Goal: Task Accomplishment & Management: Use online tool/utility

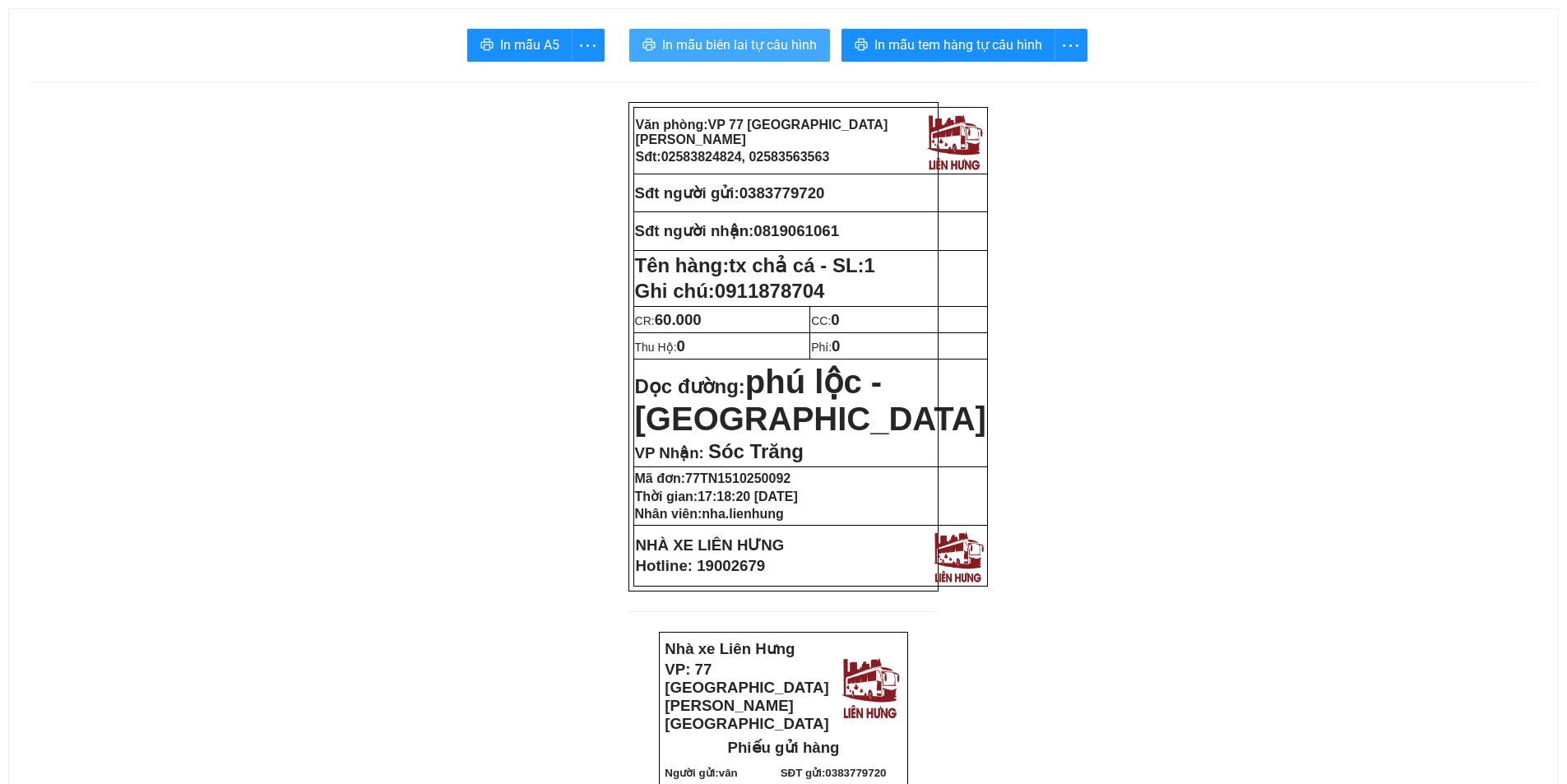
click at [726, 47] on span "In mẫu biên lai tự cấu hình" at bounding box center [739, 44] width 154 height 21
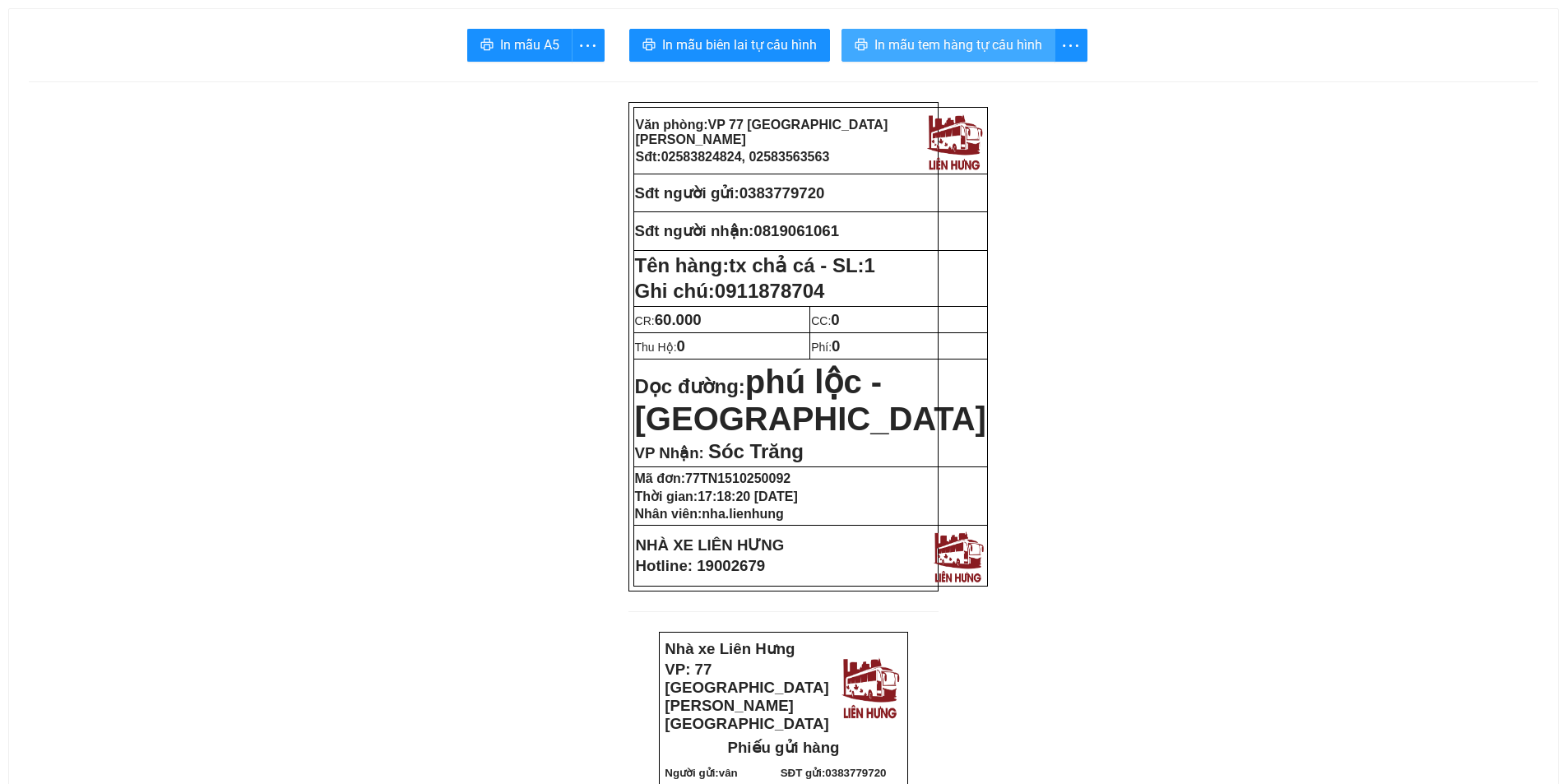
click at [991, 40] on span "In mẫu tem hàng tự cấu hình" at bounding box center [958, 44] width 168 height 21
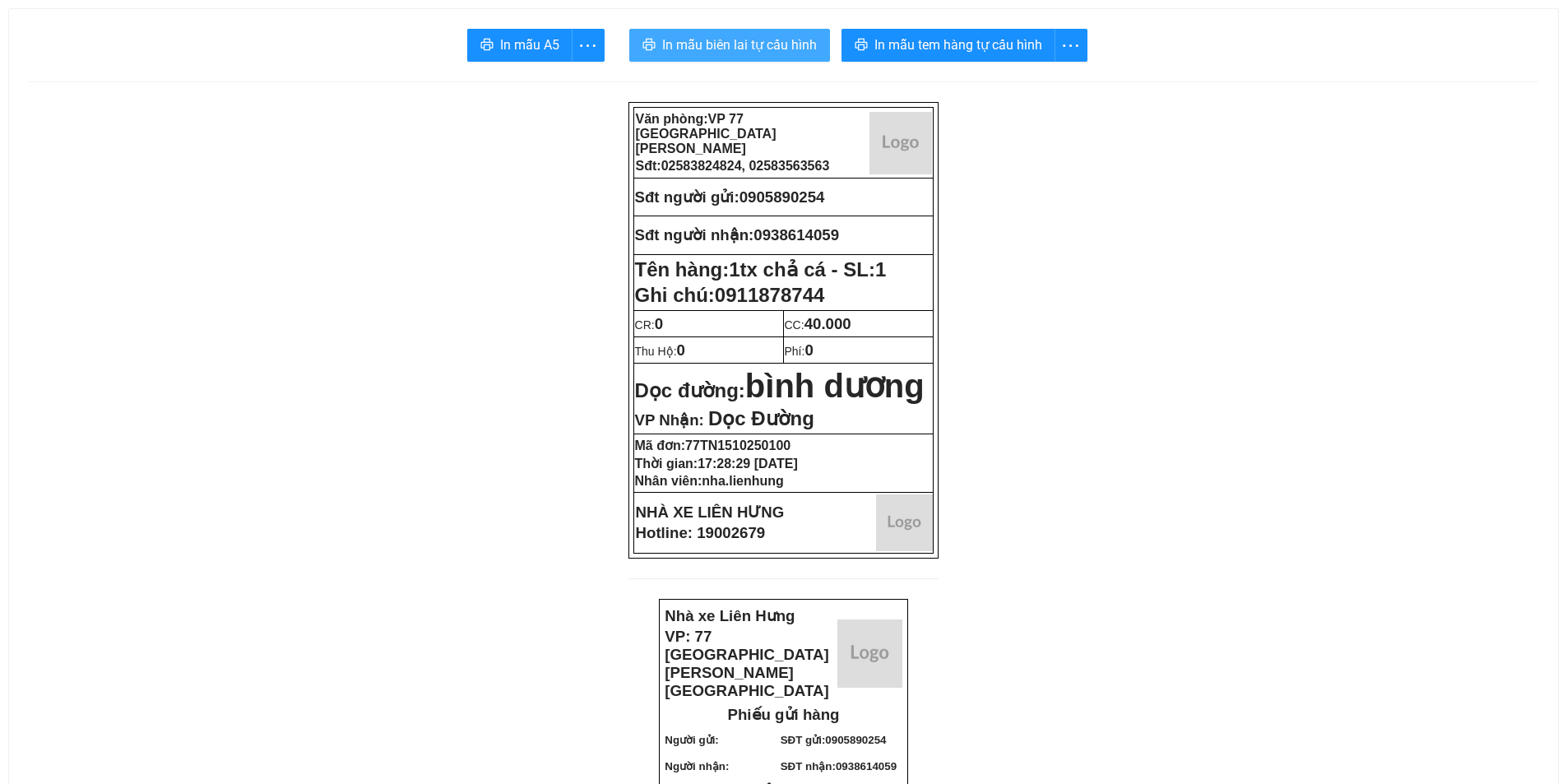
click at [774, 56] on button "In mẫu biên lai tự cấu hình" at bounding box center [729, 45] width 201 height 33
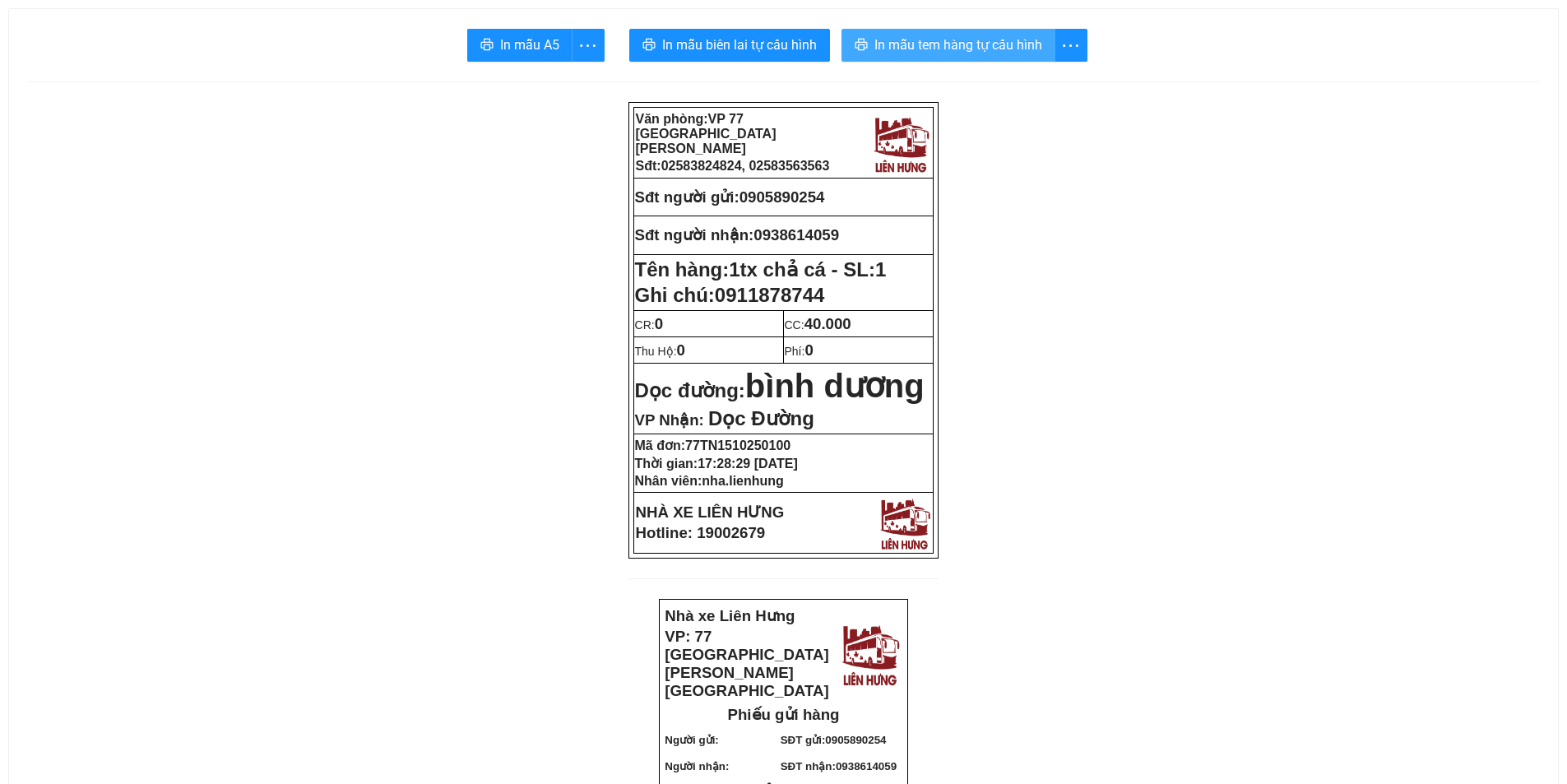
click at [924, 39] on span "In mẫu tem hàng tự cấu hình" at bounding box center [958, 44] width 168 height 21
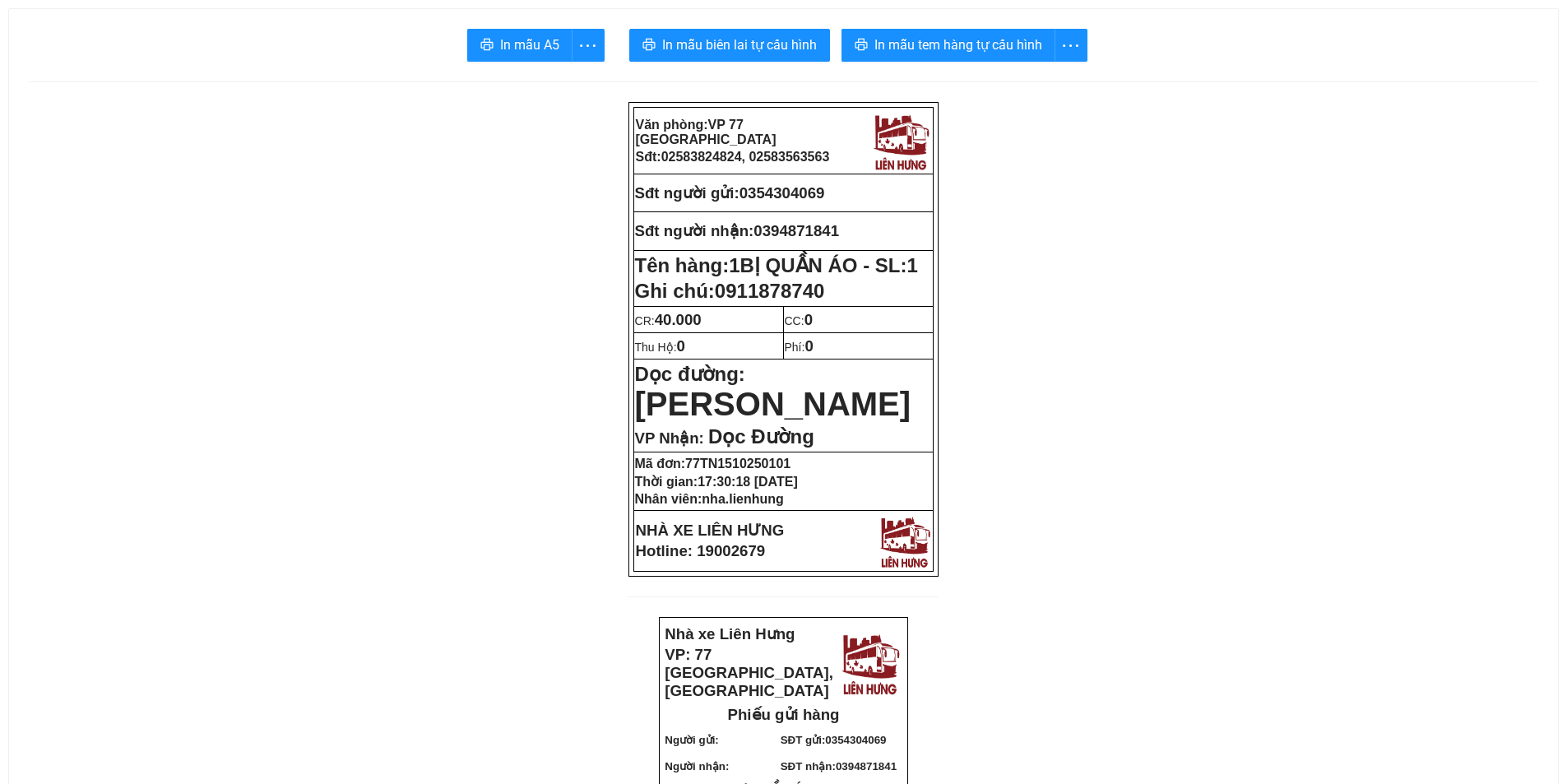
click at [677, 37] on span "In mẫu biên lai tự cấu hình" at bounding box center [739, 44] width 154 height 21
click at [921, 46] on span "In mẫu tem hàng tự cấu hình" at bounding box center [958, 44] width 168 height 21
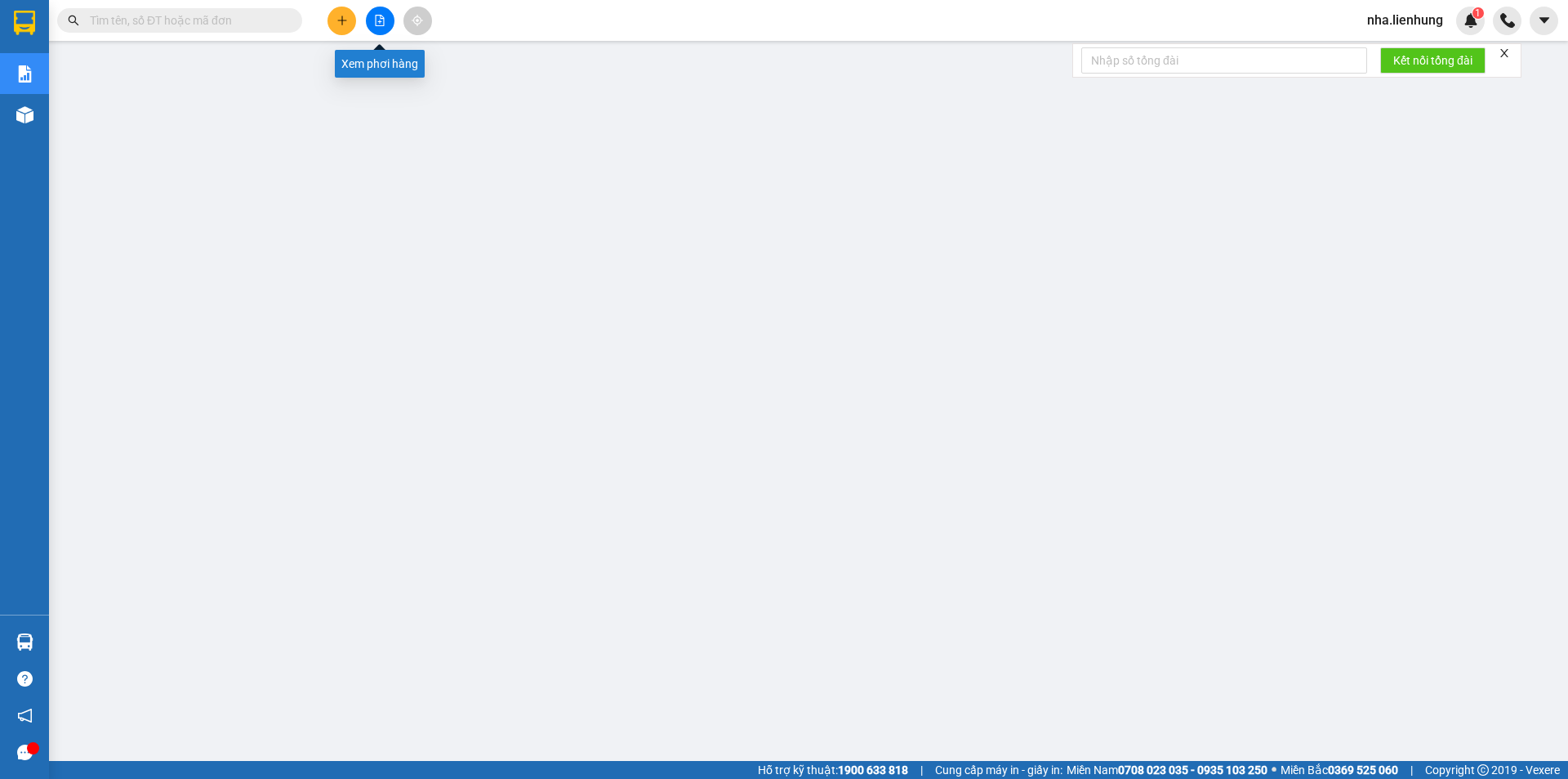
click at [372, 30] on button at bounding box center [380, 21] width 29 height 29
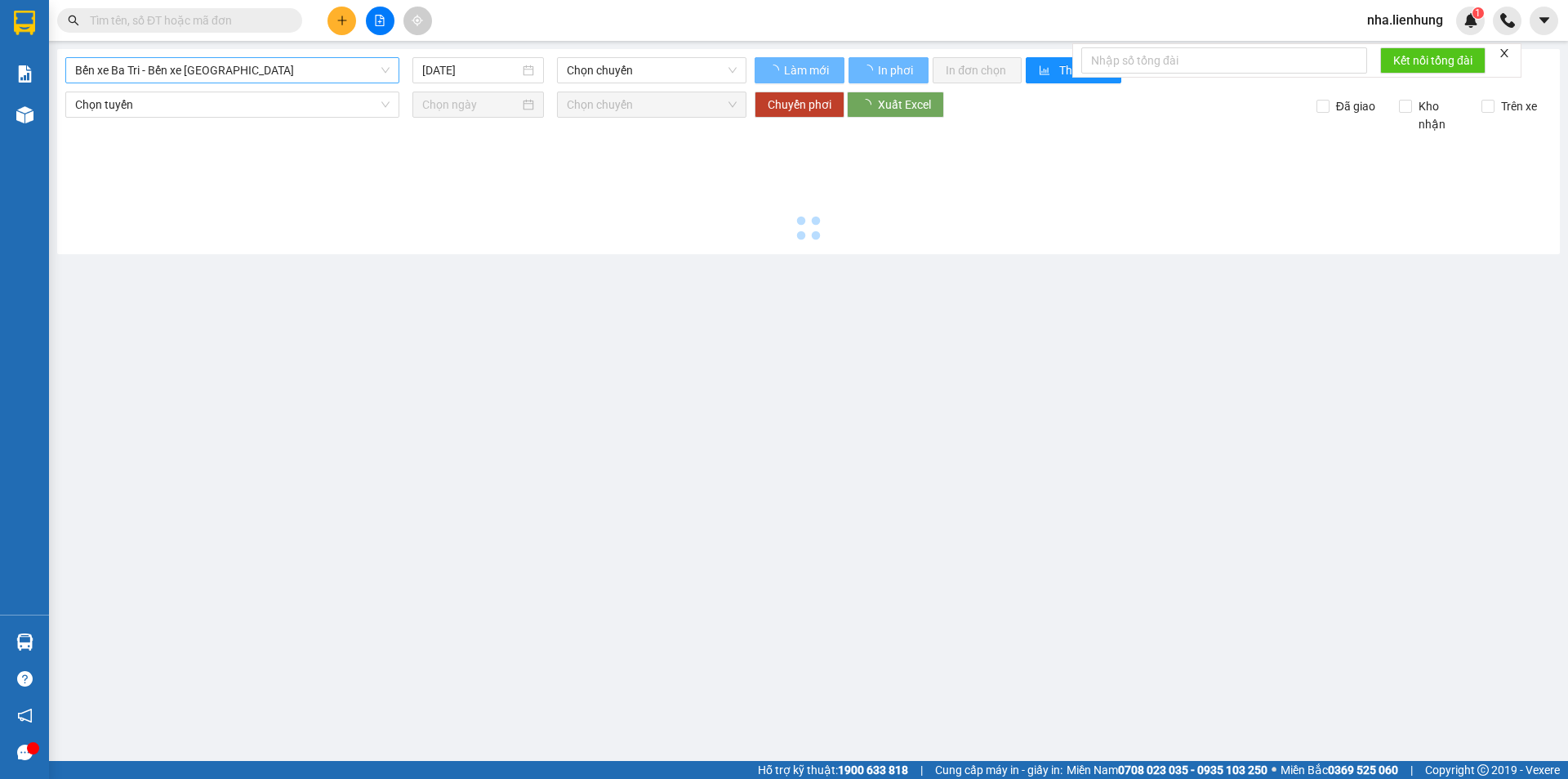
click at [253, 70] on span "Bến xe Ba Tri - Bến xe Vạn Ninh" at bounding box center [232, 69] width 315 height 24
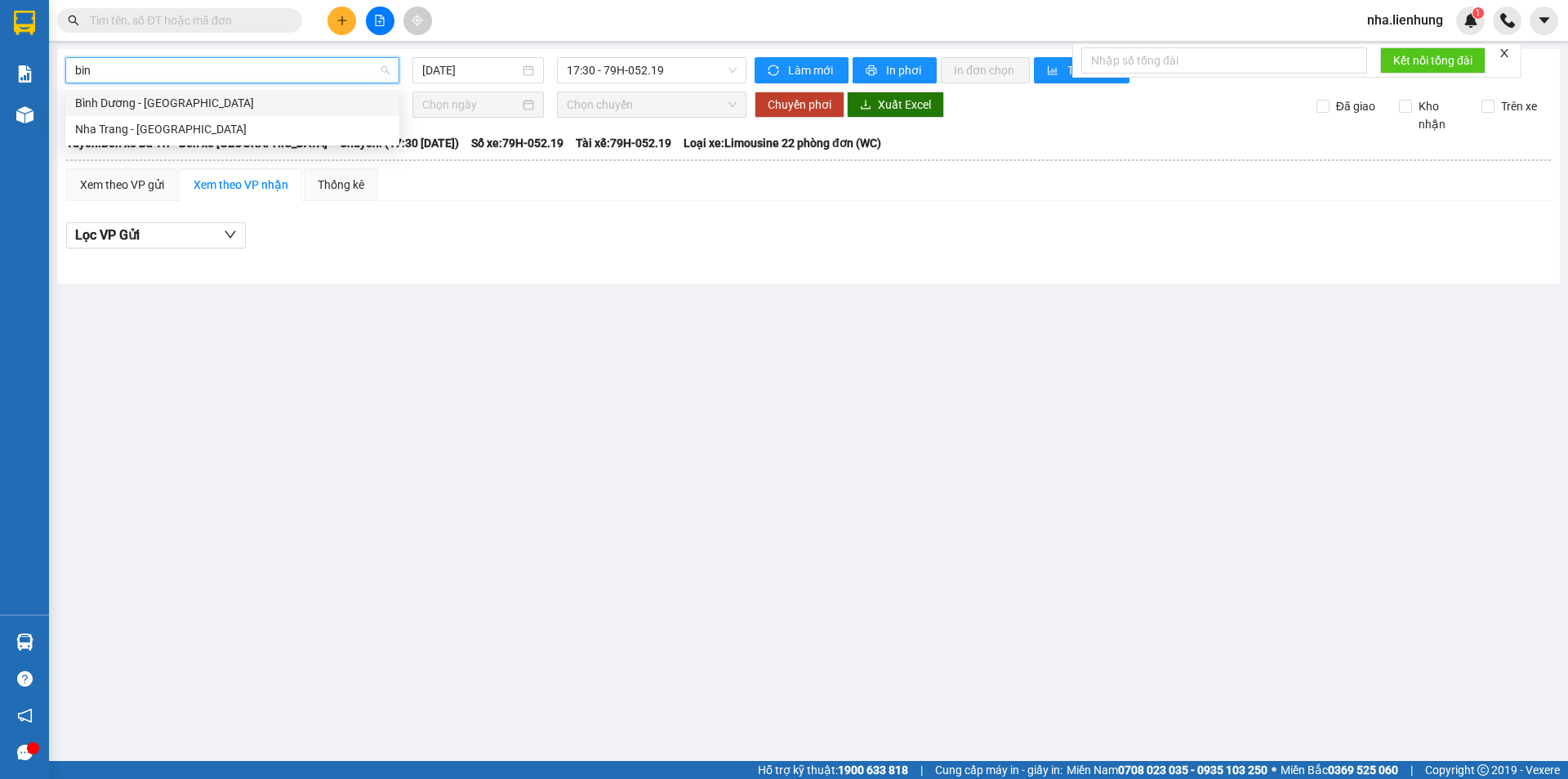
type input "binh"
click at [171, 124] on div "Nha Trang - Bình Dương" at bounding box center [232, 129] width 315 height 18
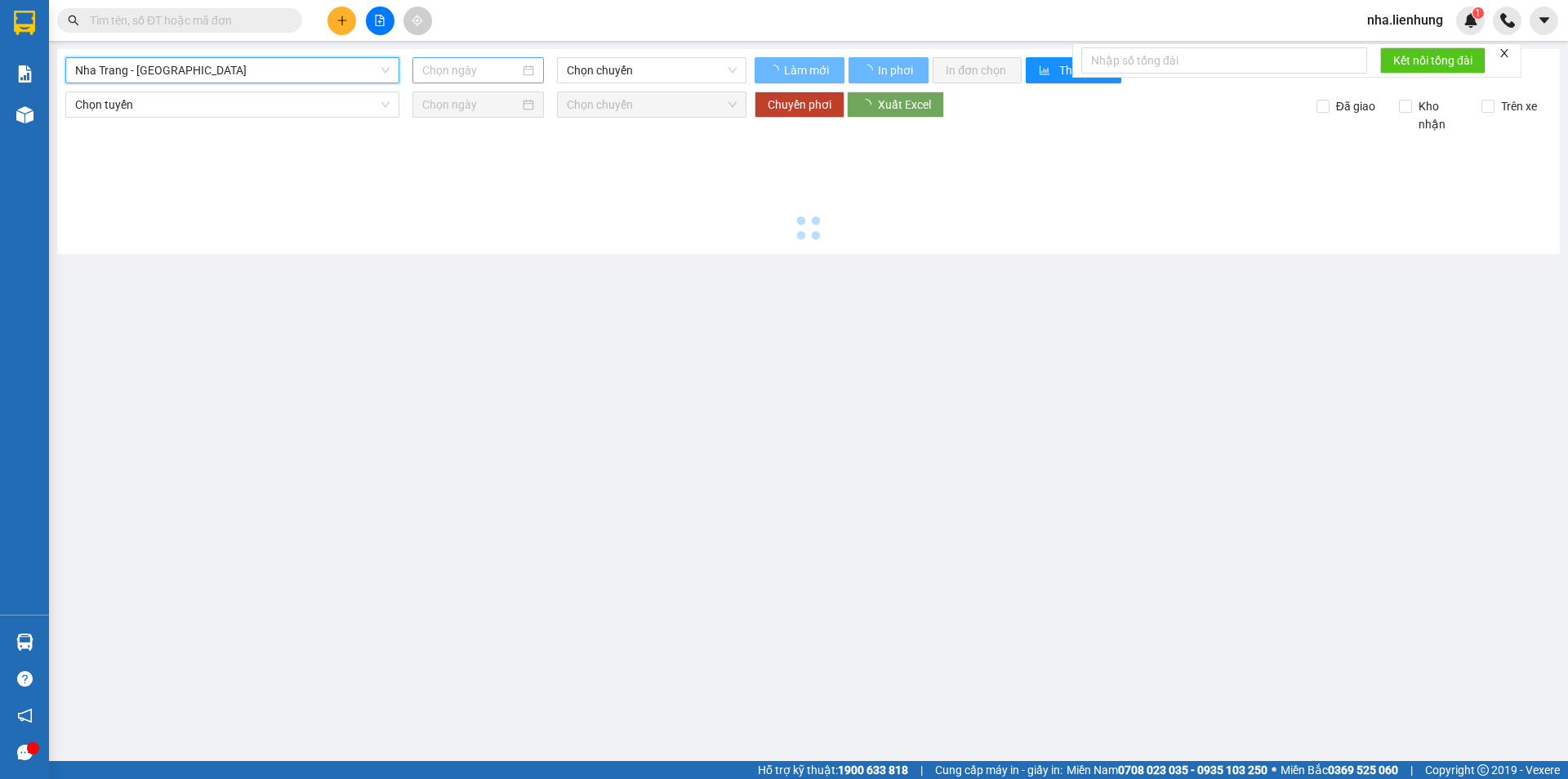
type input "15/10/2025"
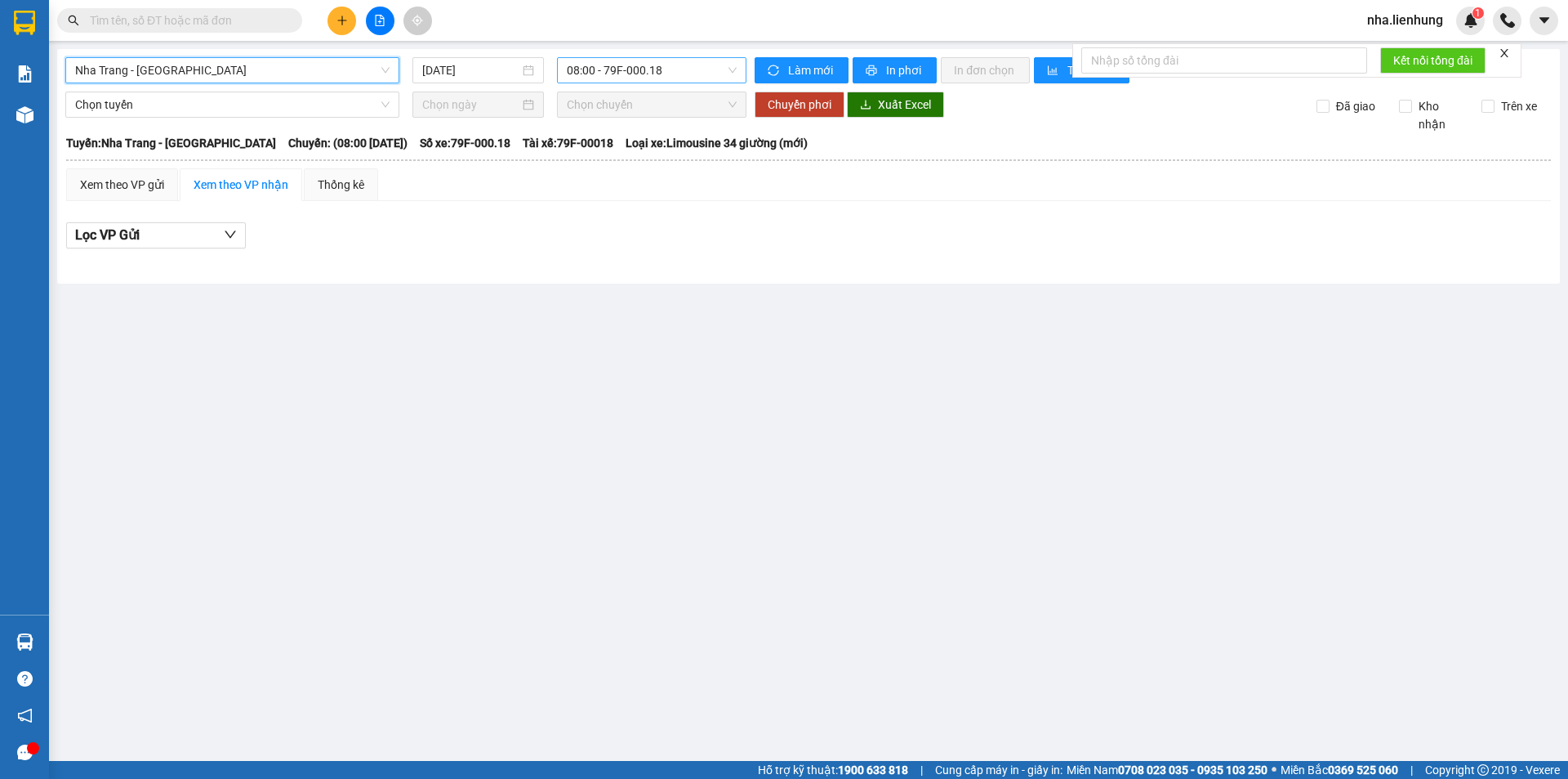
click at [627, 71] on span "08:00 - 79F-000.18" at bounding box center [652, 69] width 169 height 24
click at [605, 151] on div "20:45 - 50F-045.76" at bounding box center [630, 155] width 127 height 18
click at [178, 106] on span "Chọn tuyến" at bounding box center [232, 104] width 315 height 24
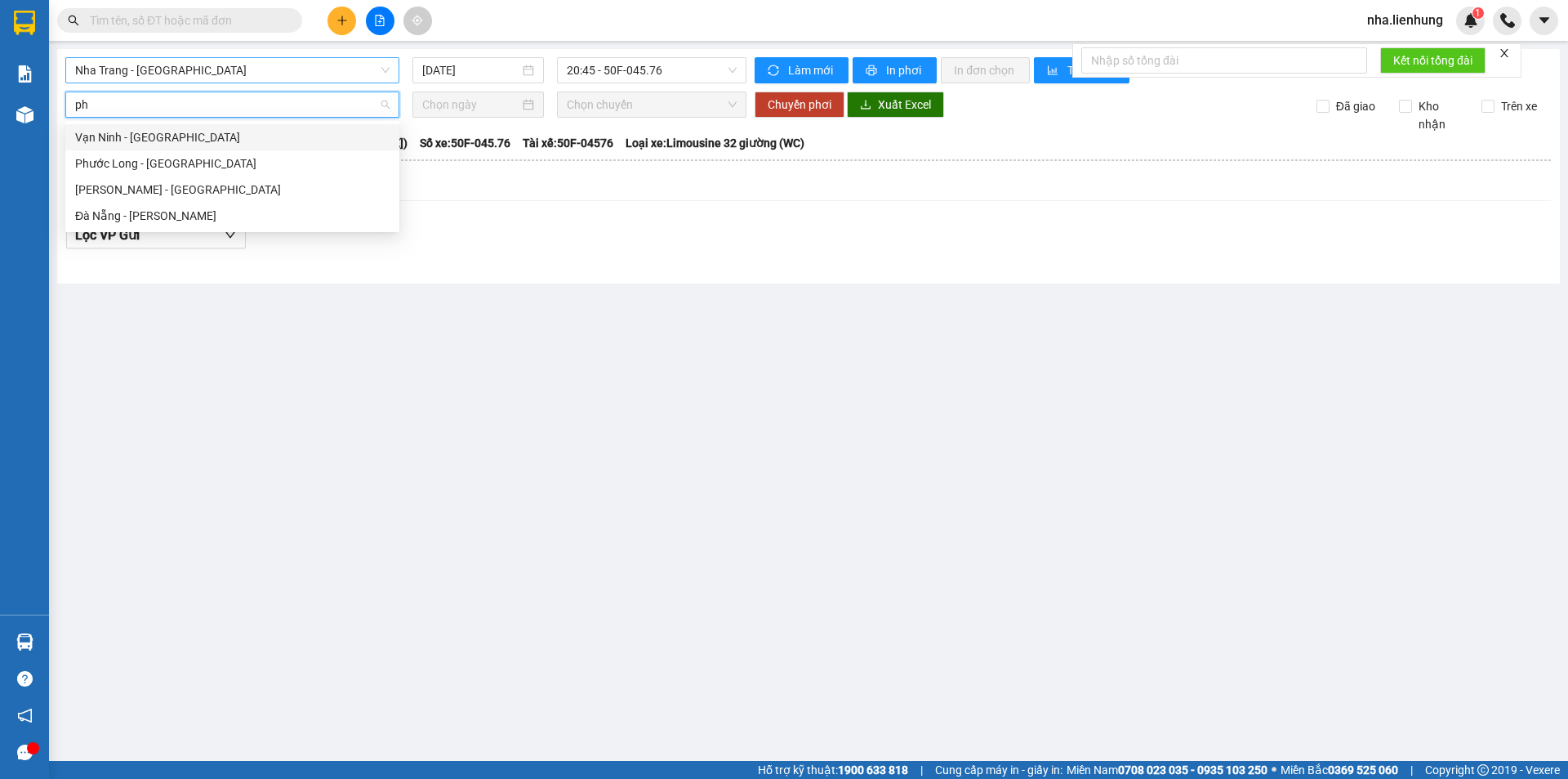
type input "phu"
click at [152, 133] on div "Vạn Ninh - Phước Long" at bounding box center [232, 137] width 315 height 18
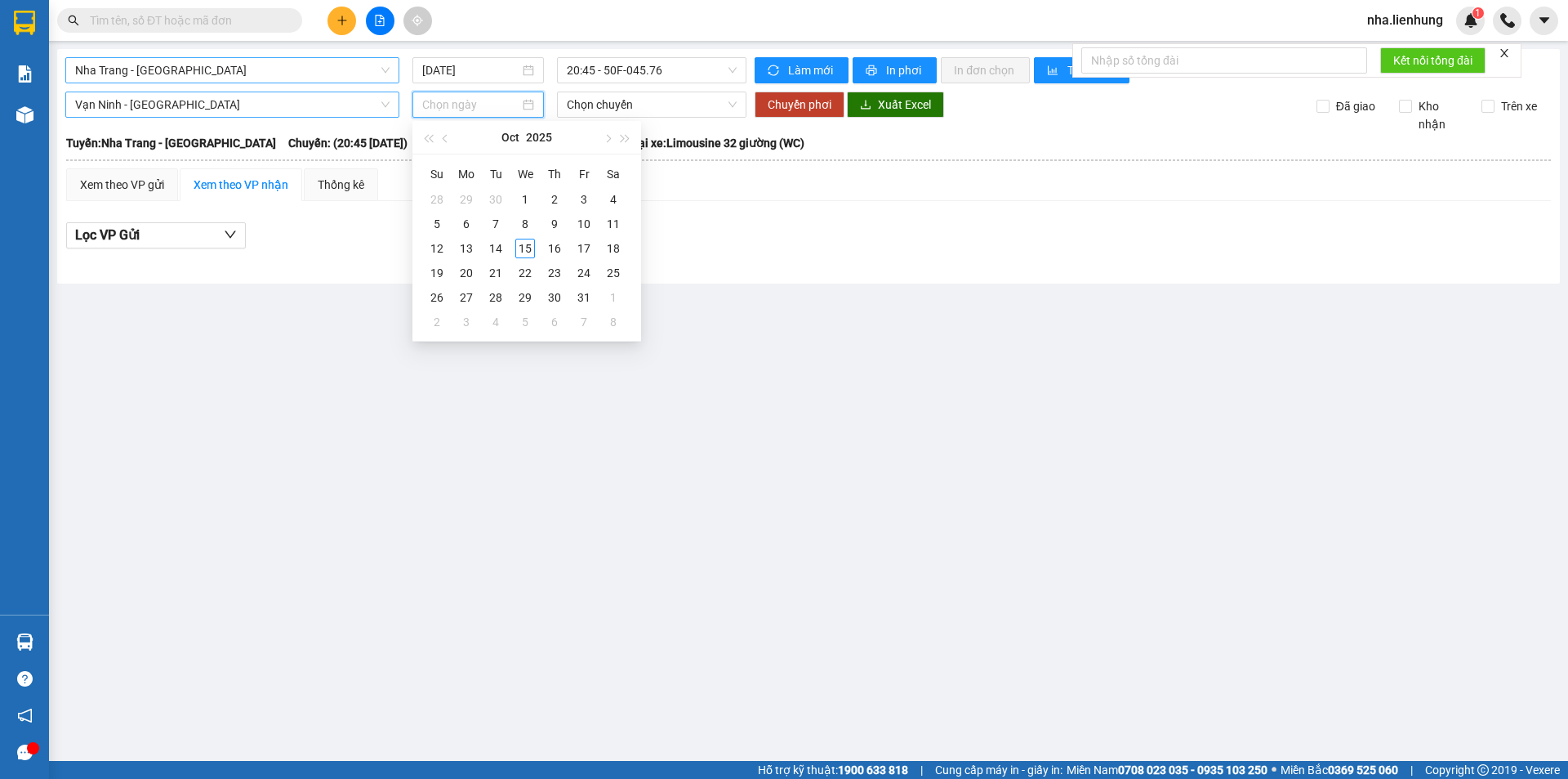
click at [464, 101] on input at bounding box center [470, 105] width 97 height 18
type input "15/10/2025"
click at [527, 244] on div "15" at bounding box center [525, 249] width 20 height 20
type input "15/10/2025"
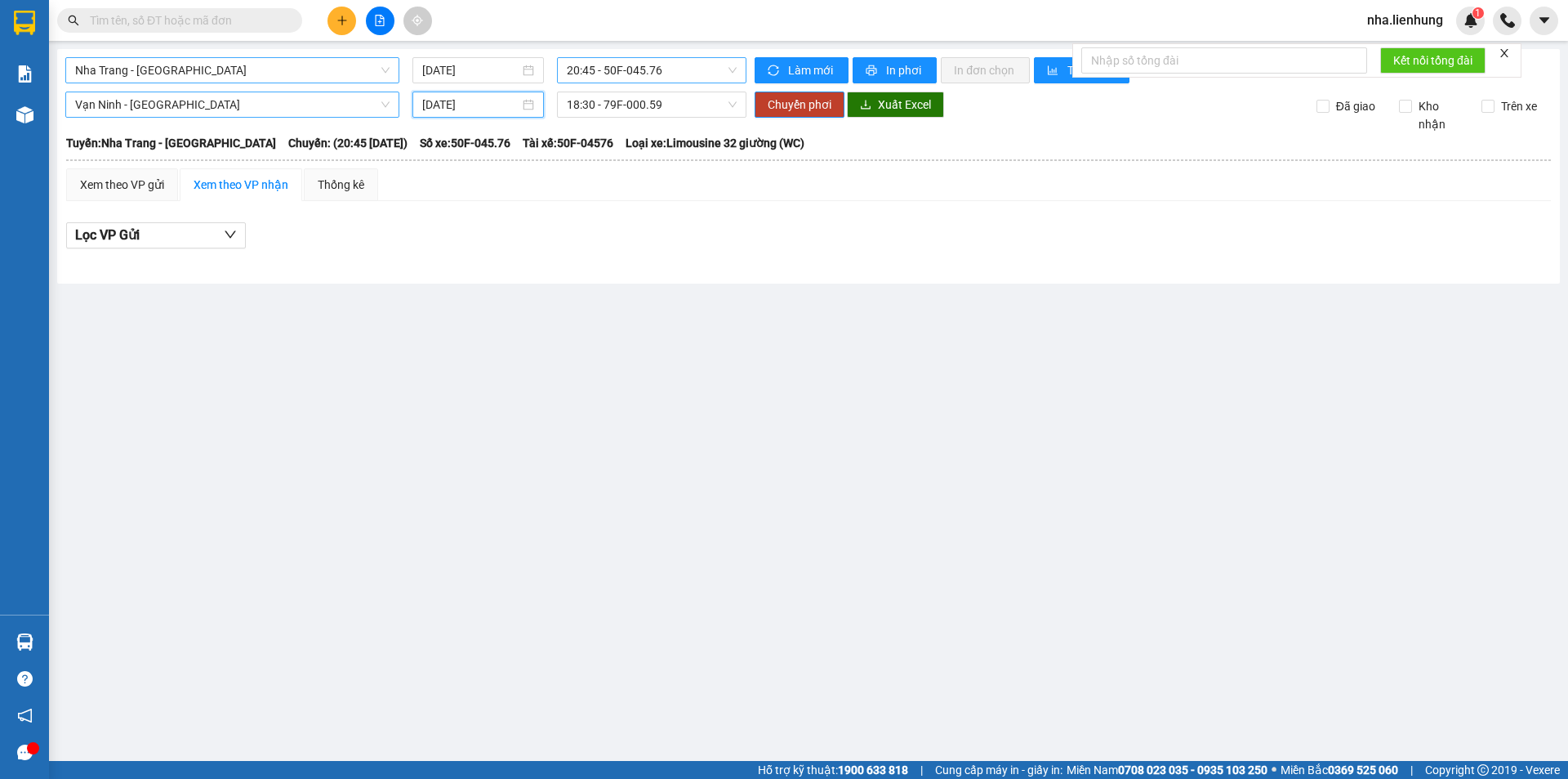
click at [661, 81] on span "20:45 - 50F-045.76" at bounding box center [652, 69] width 169 height 24
click at [623, 160] on div "20:45 - 50F-045.76" at bounding box center [630, 155] width 127 height 18
click at [248, 75] on span "Nha Trang - Bình Dương" at bounding box center [232, 69] width 315 height 24
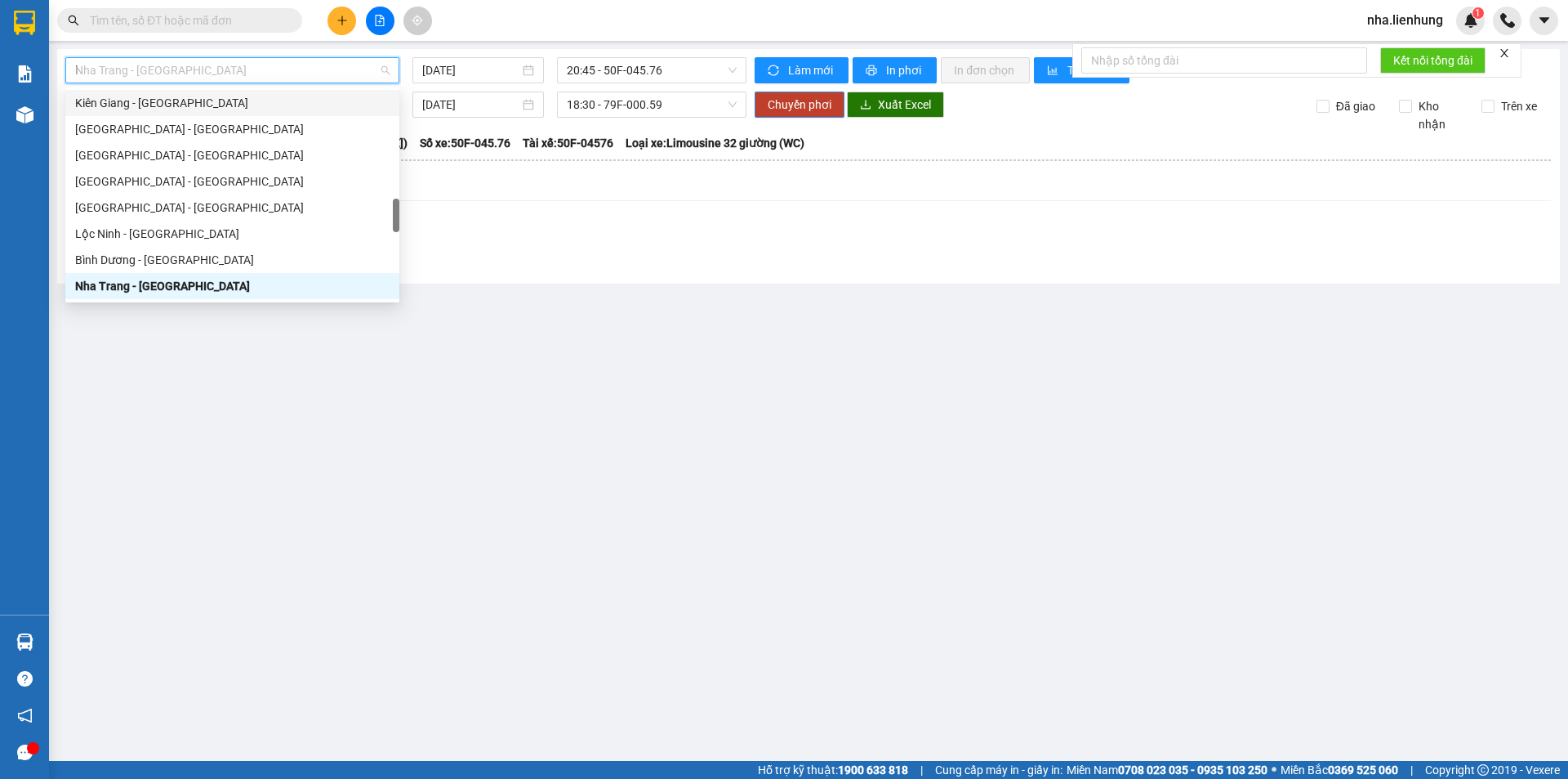
scroll to position [0, 0]
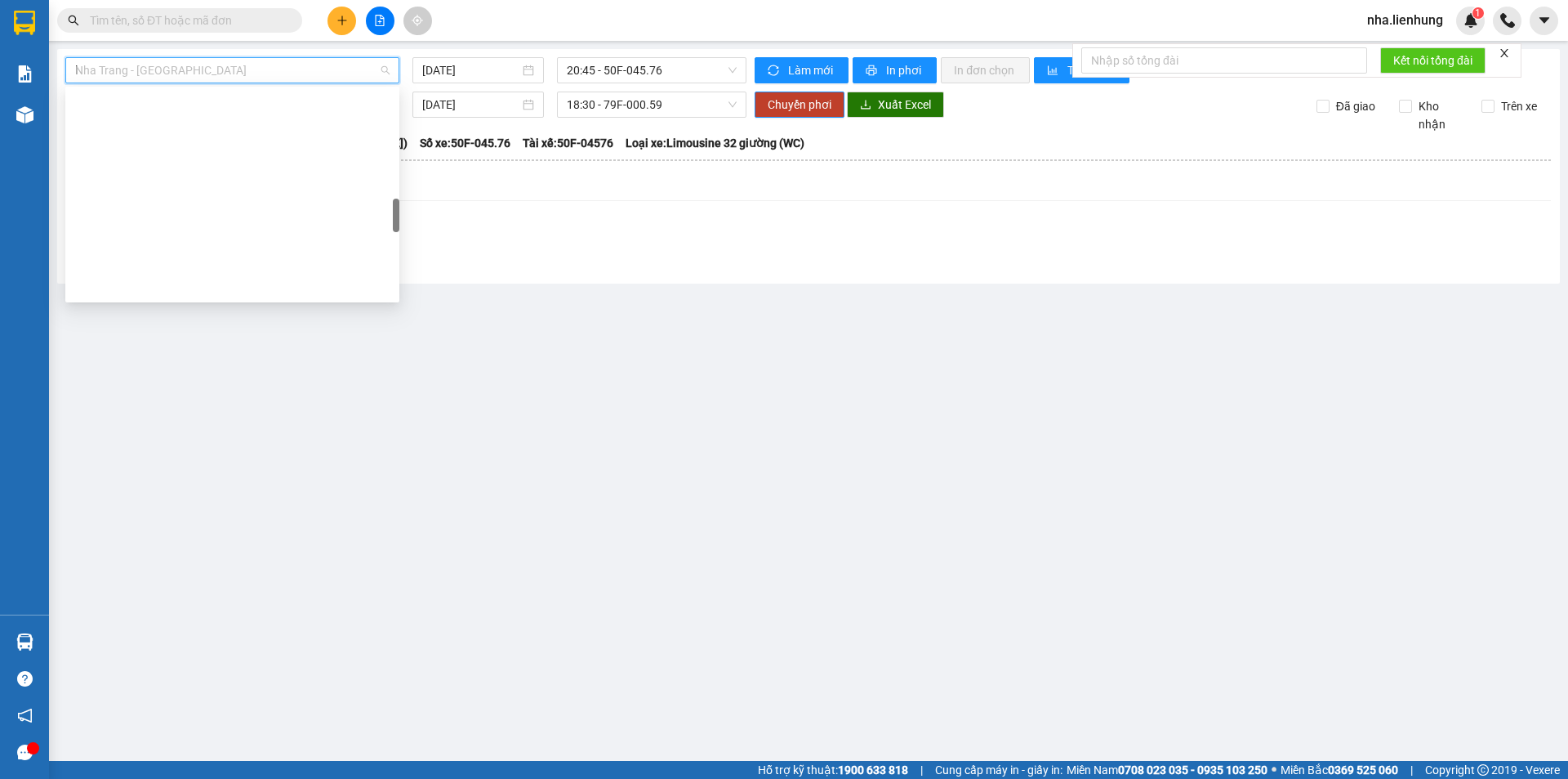
type input "lo"
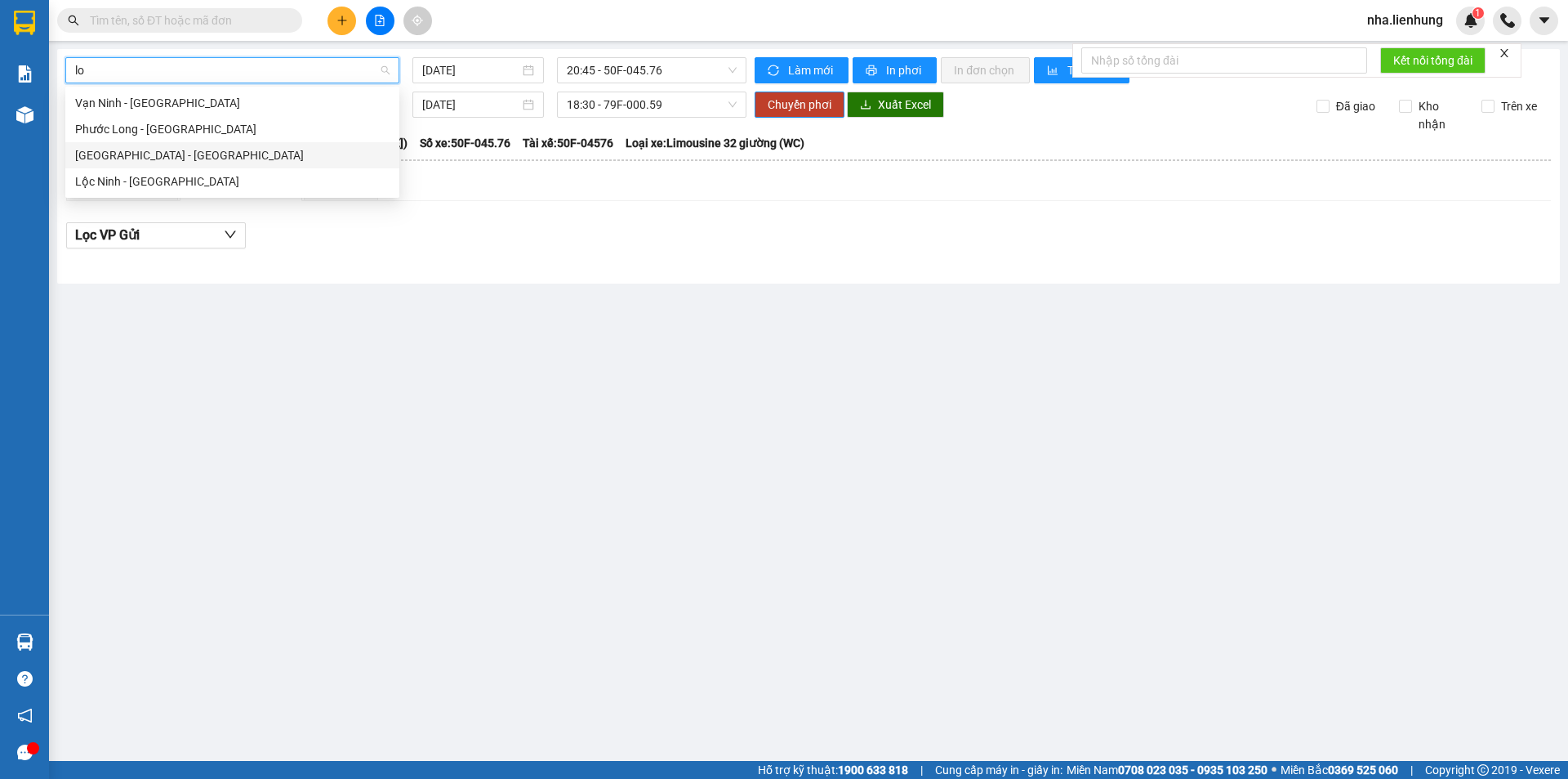
click at [190, 160] on div "Nha Trang - Lộc Ninh" at bounding box center [232, 155] width 315 height 18
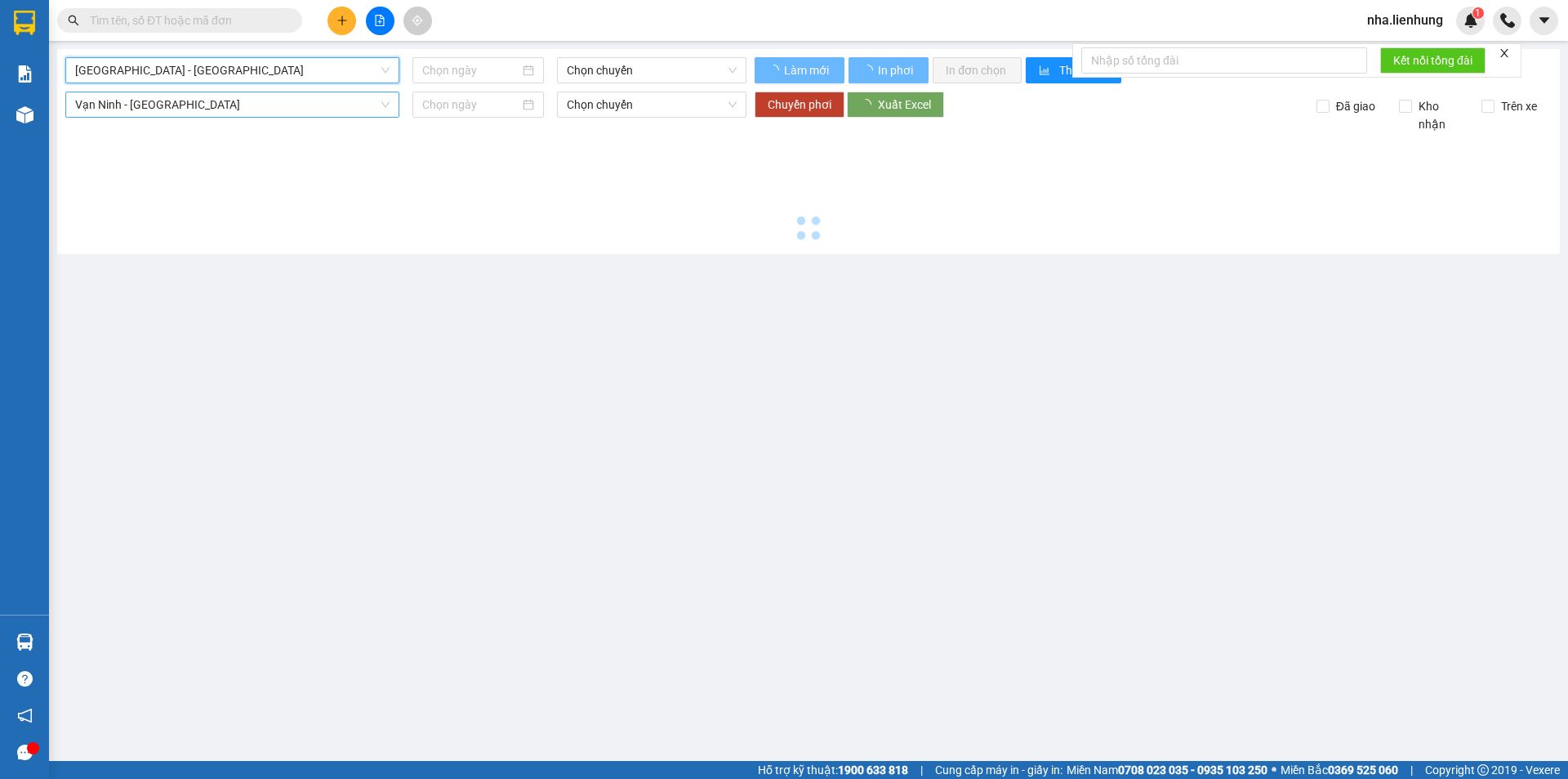
type input "15/10/2025"
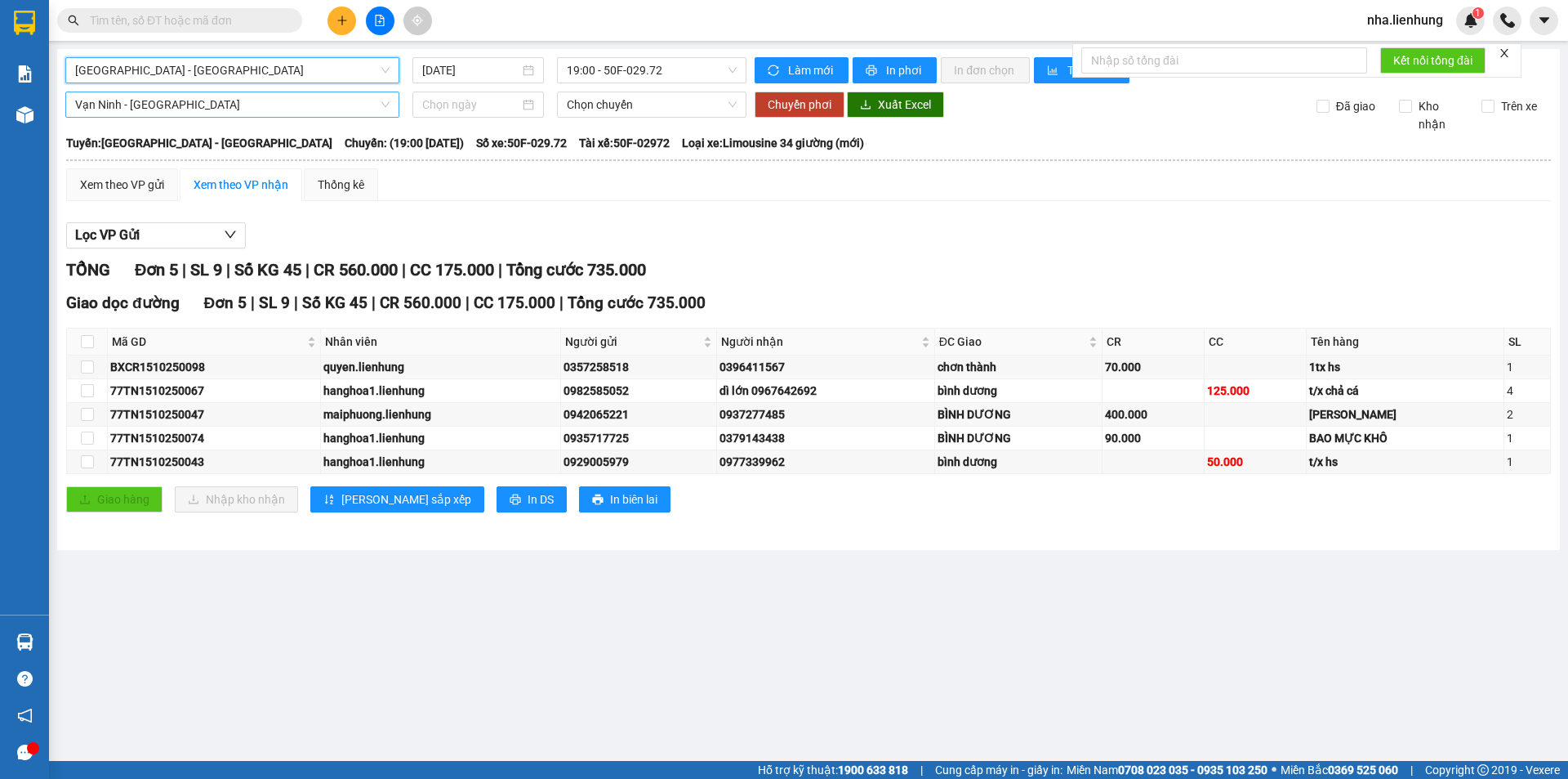
click at [474, 117] on div "Vạn Ninh - Phước Long Chọn chuyến Chuyển phơi Xuất Excel Đã giao Kho nhận Trên …" at bounding box center [807, 112] width 1486 height 41
click at [466, 100] on input at bounding box center [470, 105] width 97 height 18
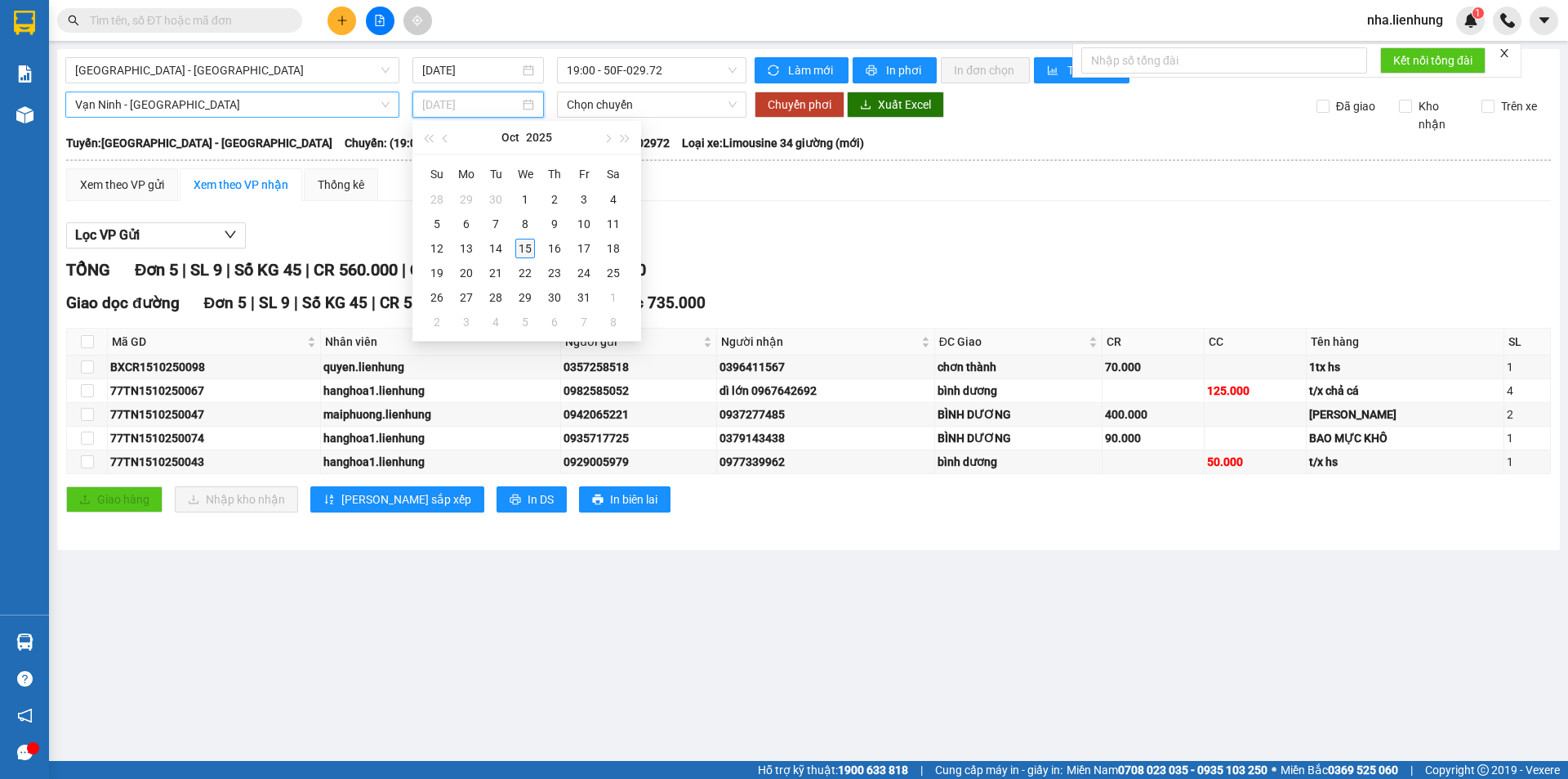
type input "15/10/2025"
click at [518, 245] on div "15" at bounding box center [525, 249] width 20 height 20
type input "15/10/2025"
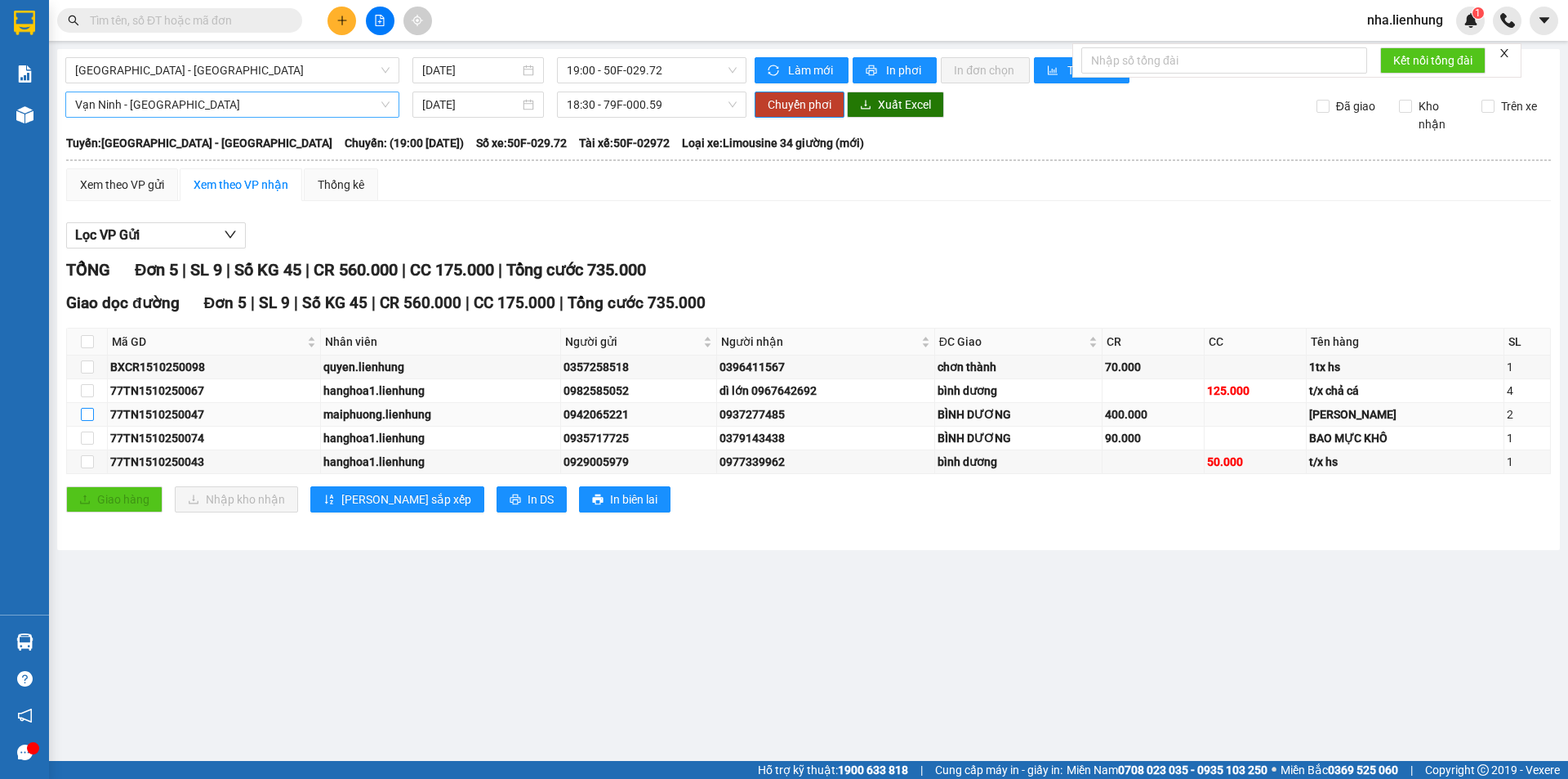
click at [85, 415] on input "checkbox" at bounding box center [87, 414] width 13 height 13
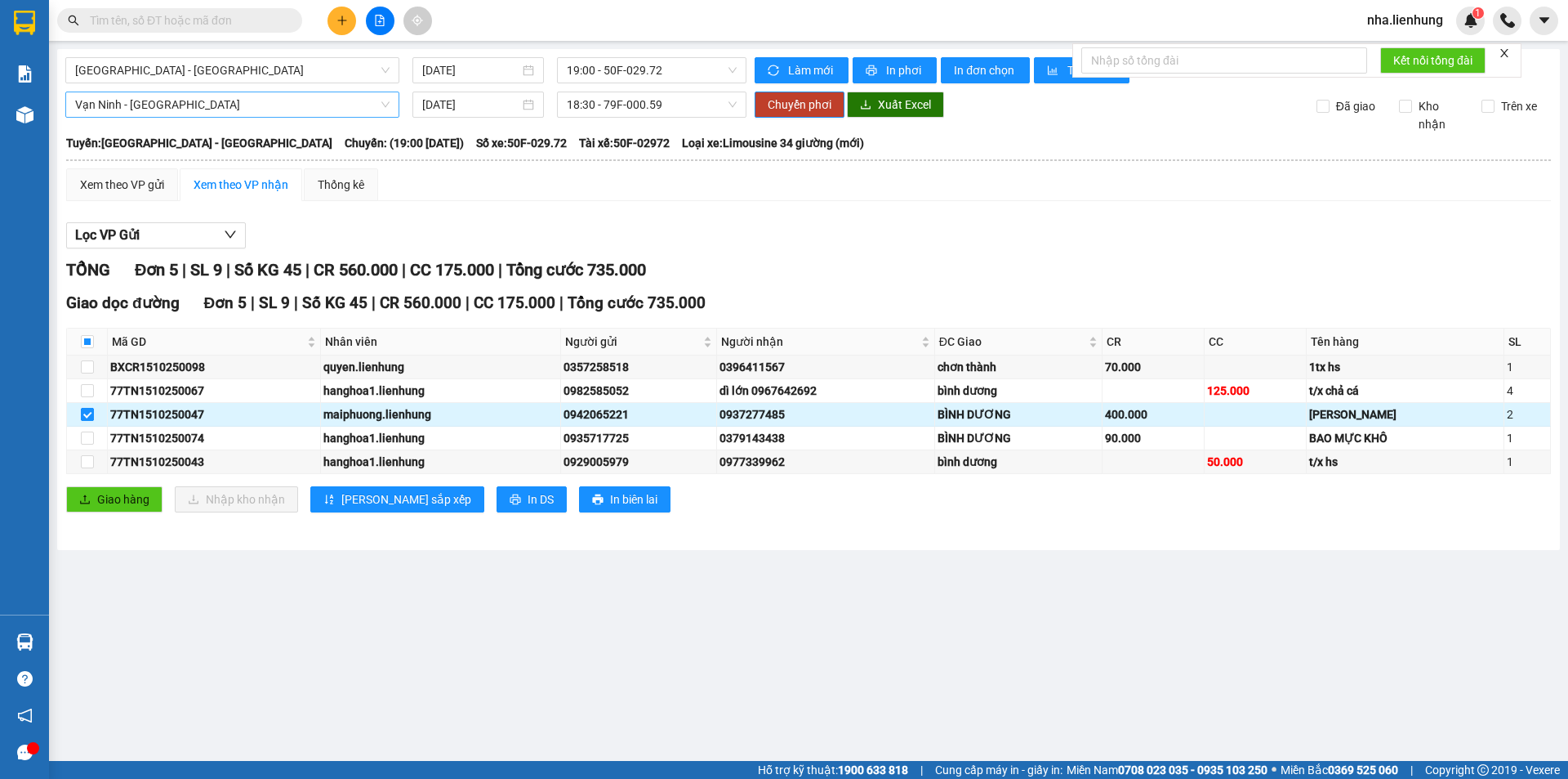
click at [87, 415] on input "checkbox" at bounding box center [87, 414] width 13 height 13
checkbox input "false"
